Goal: Navigation & Orientation: Find specific page/section

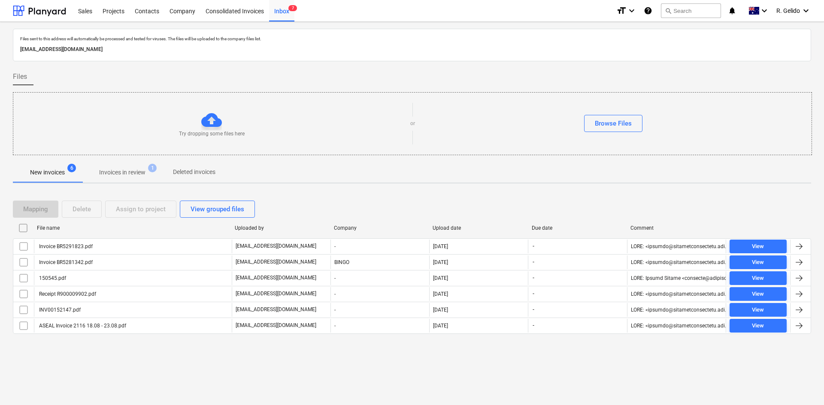
click at [533, 9] on div "Sales Projects Contacts Company Consolidated Invoices Inbox 7" at bounding box center [341, 10] width 536 height 21
click at [311, 363] on div "Files sent to this address will automatically be processed and tested for virus…" at bounding box center [412, 214] width 824 height 384
click at [114, 12] on div "Projects" at bounding box center [113, 11] width 32 height 22
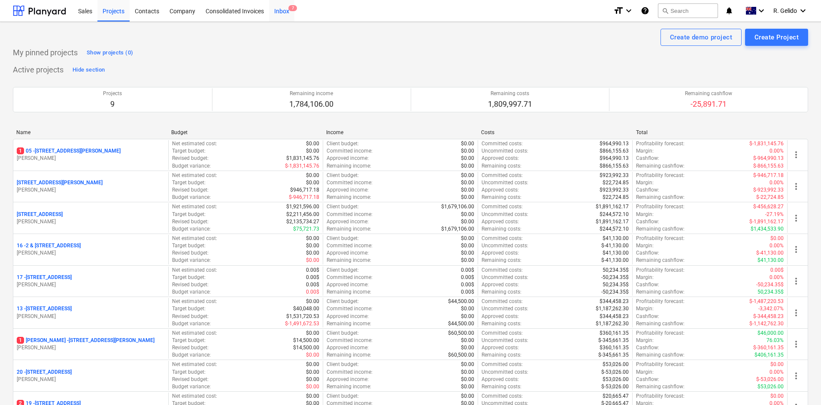
click at [287, 13] on div "Inbox 7" at bounding box center [281, 11] width 25 height 22
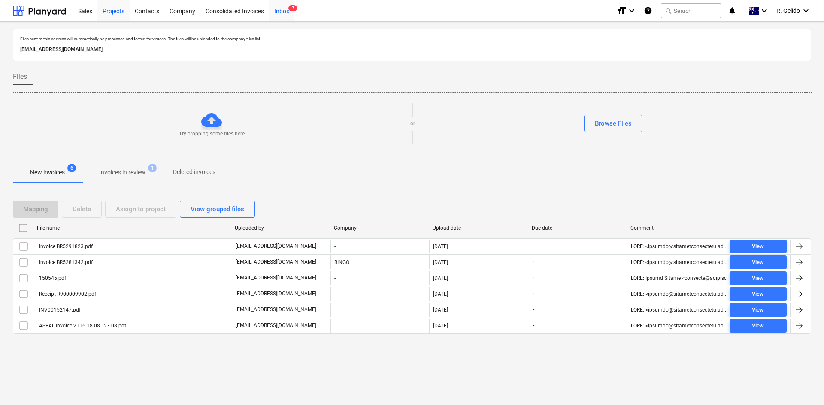
click at [116, 13] on div "Projects" at bounding box center [113, 11] width 32 height 22
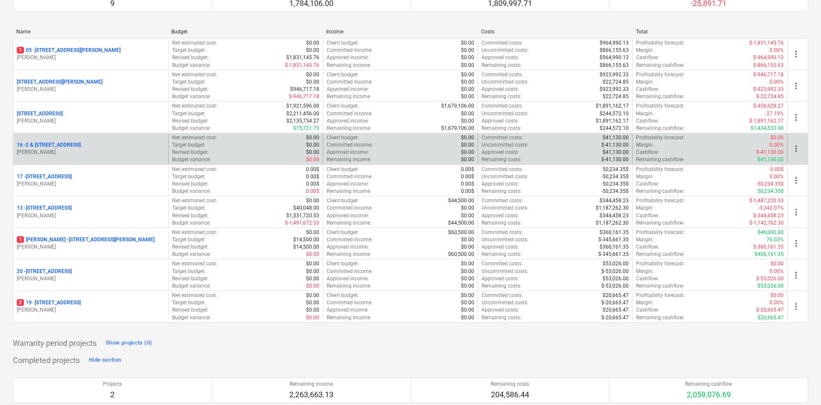
scroll to position [129, 0]
